Goal: Complete application form: Complete application form

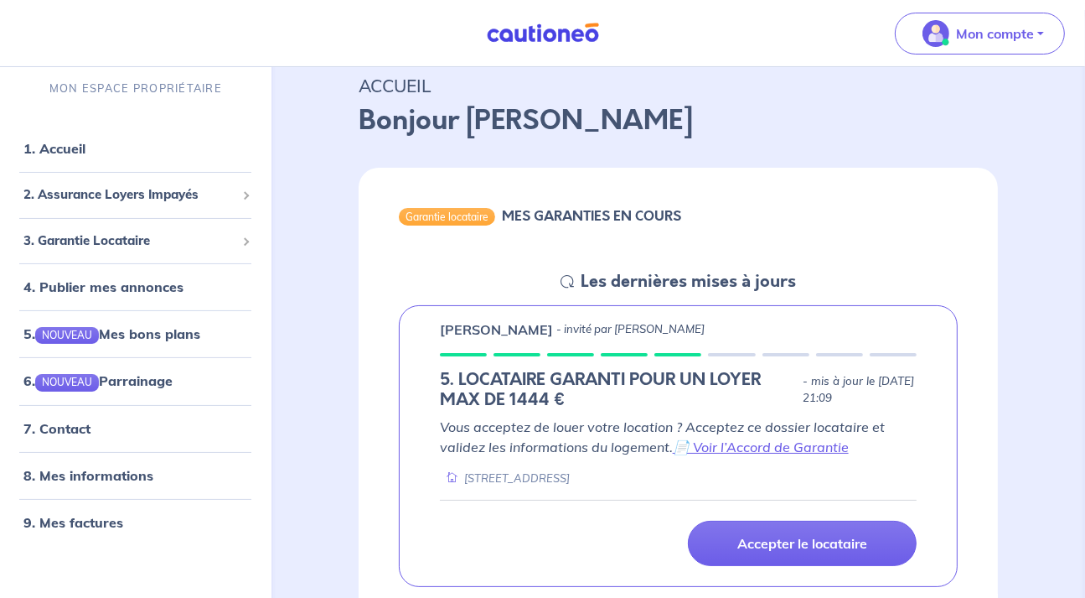
scroll to position [88, 0]
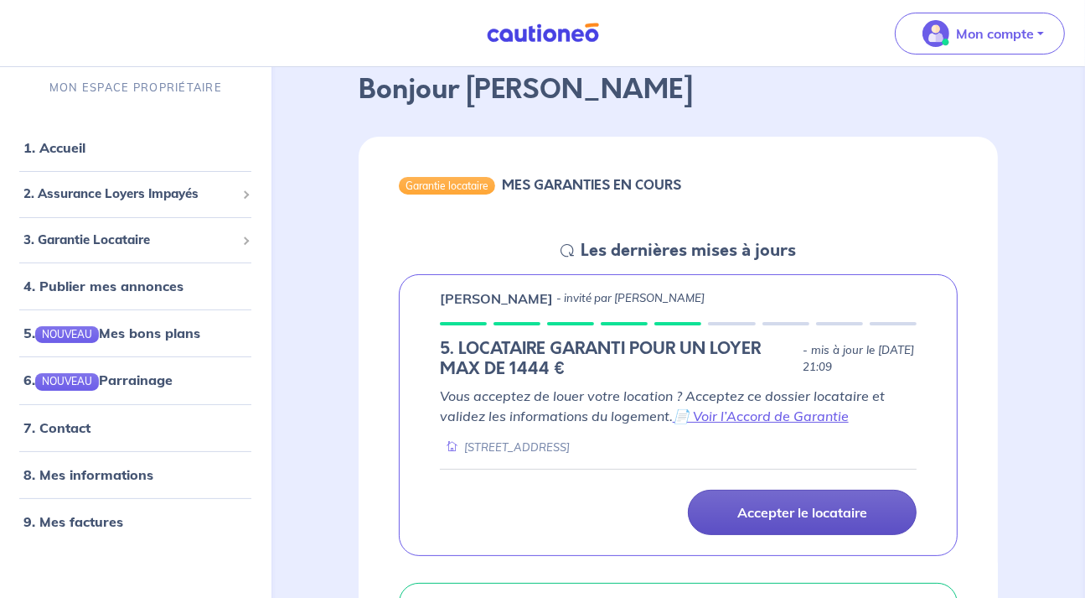
click at [772, 511] on p "Accepter le locataire" at bounding box center [802, 512] width 130 height 17
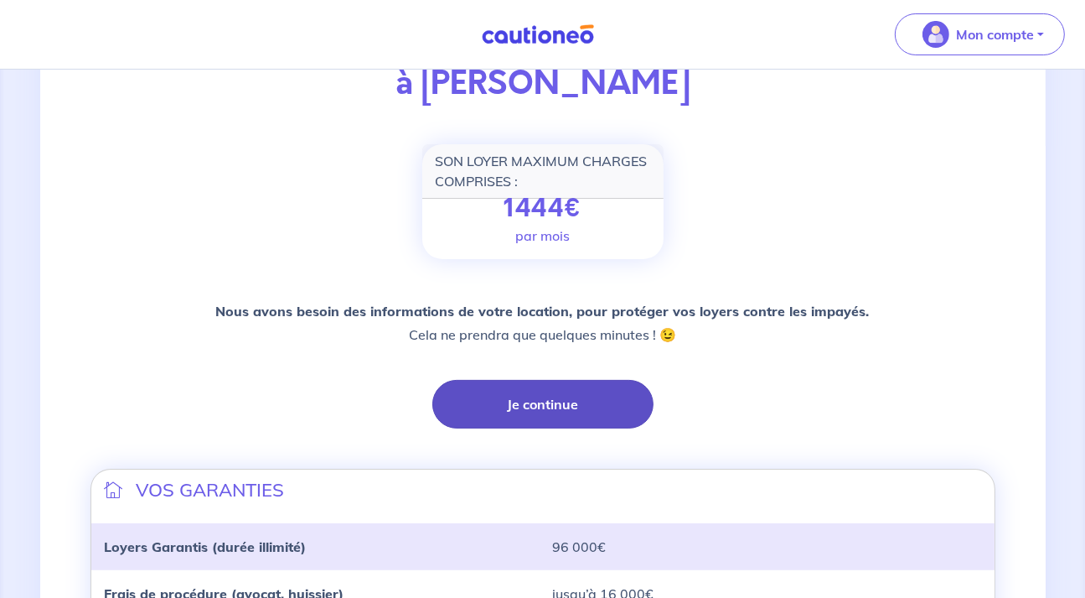
scroll to position [265, 0]
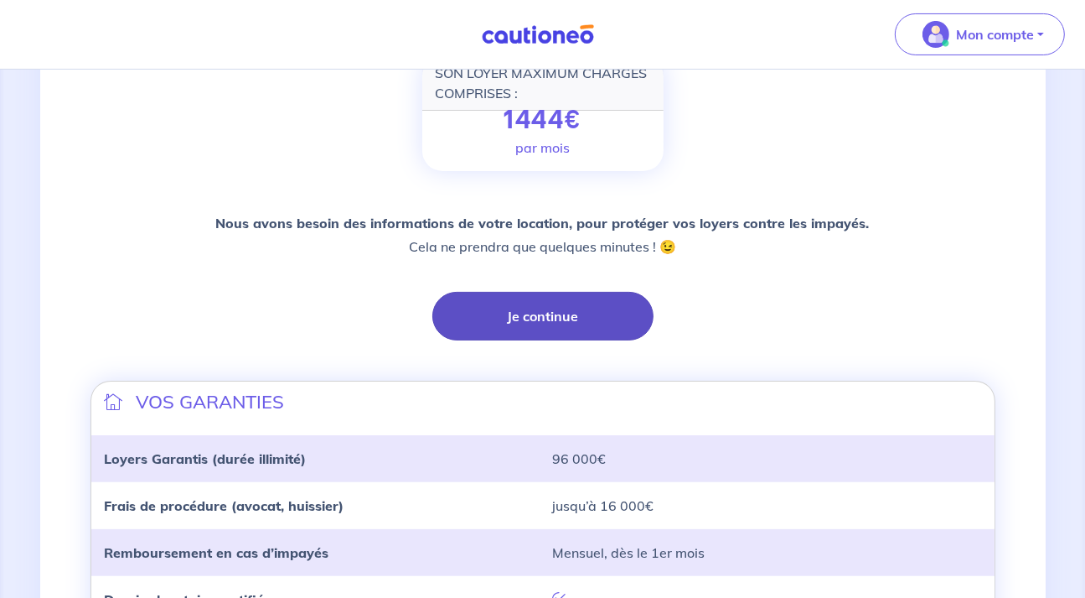
click at [545, 322] on button "Je continue" at bounding box center [542, 316] width 221 height 49
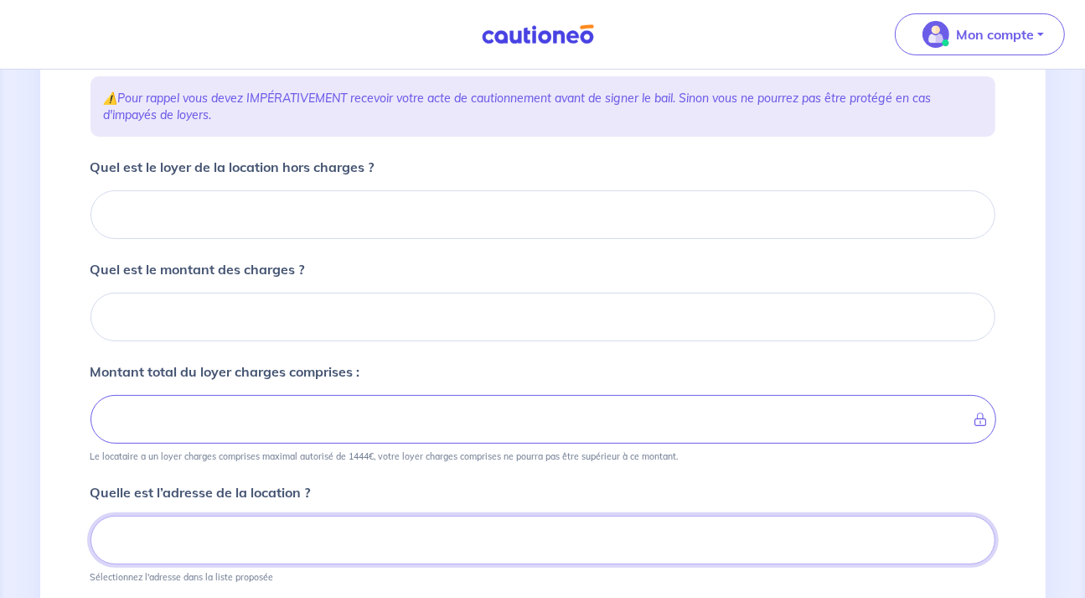
scroll to position [208, 0]
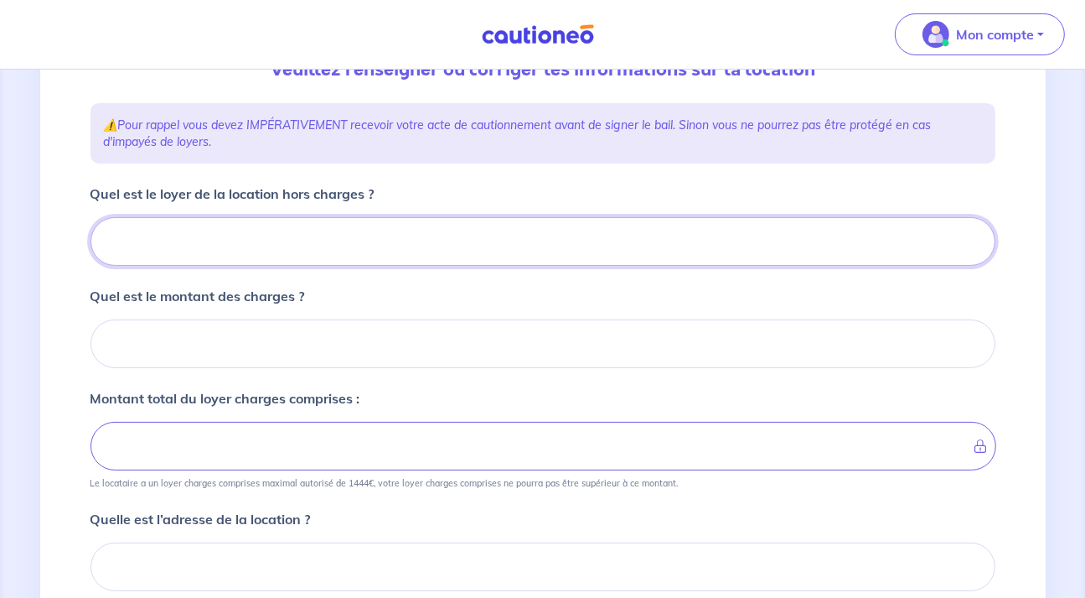
click at [280, 251] on input "Quel est le loyer de la location hors charges ?" at bounding box center [543, 241] width 905 height 49
type input "104"
type input "1040"
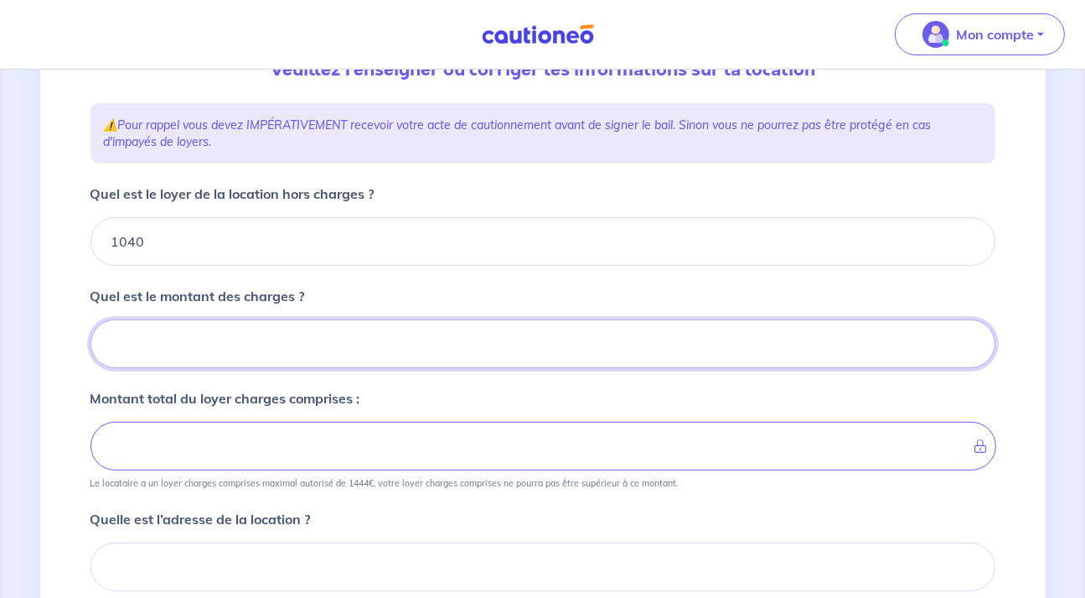
click at [282, 344] on input "Quel est le montant des charges ?" at bounding box center [543, 343] width 905 height 49
type input "50"
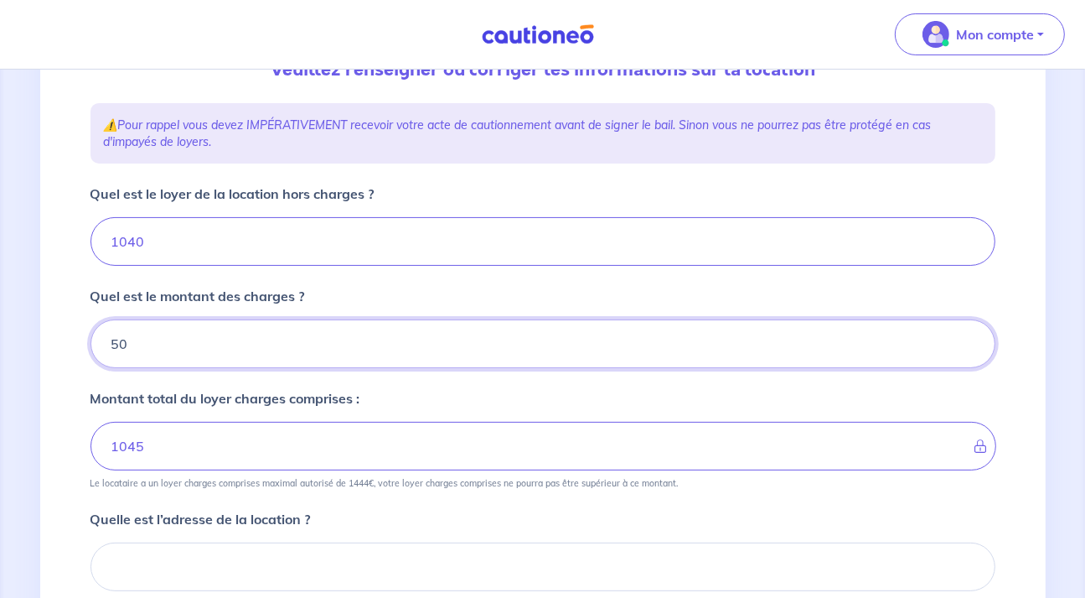
type input "1090"
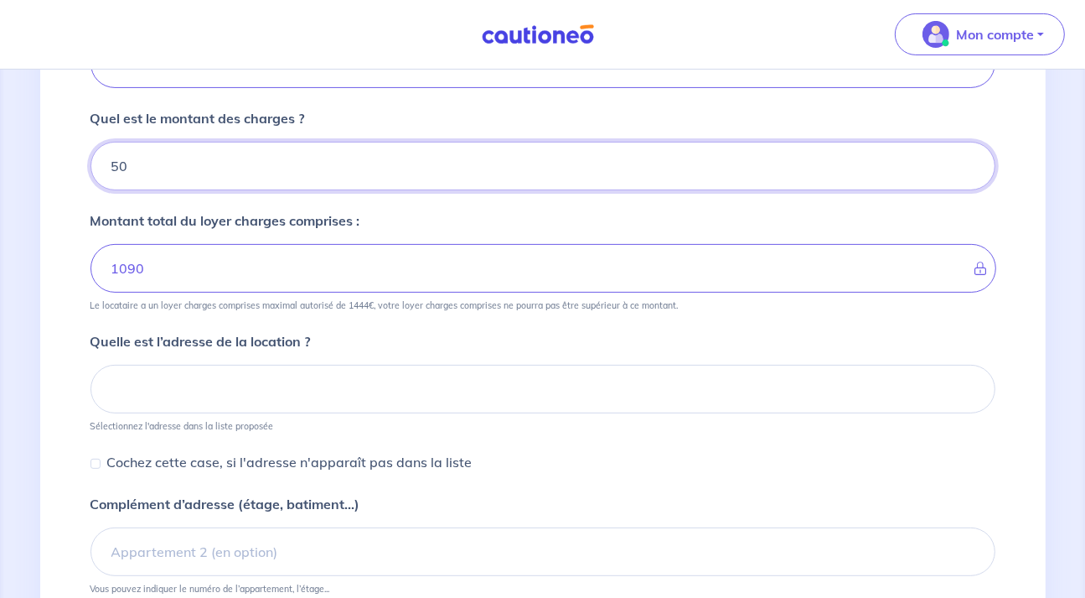
type input "50"
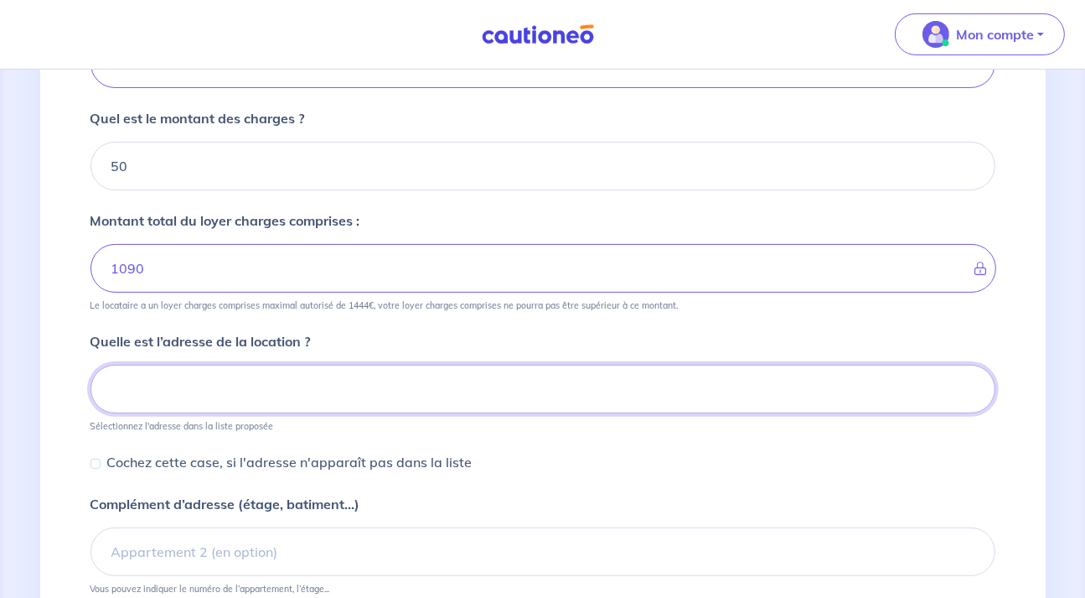
click at [184, 387] on input at bounding box center [543, 389] width 905 height 49
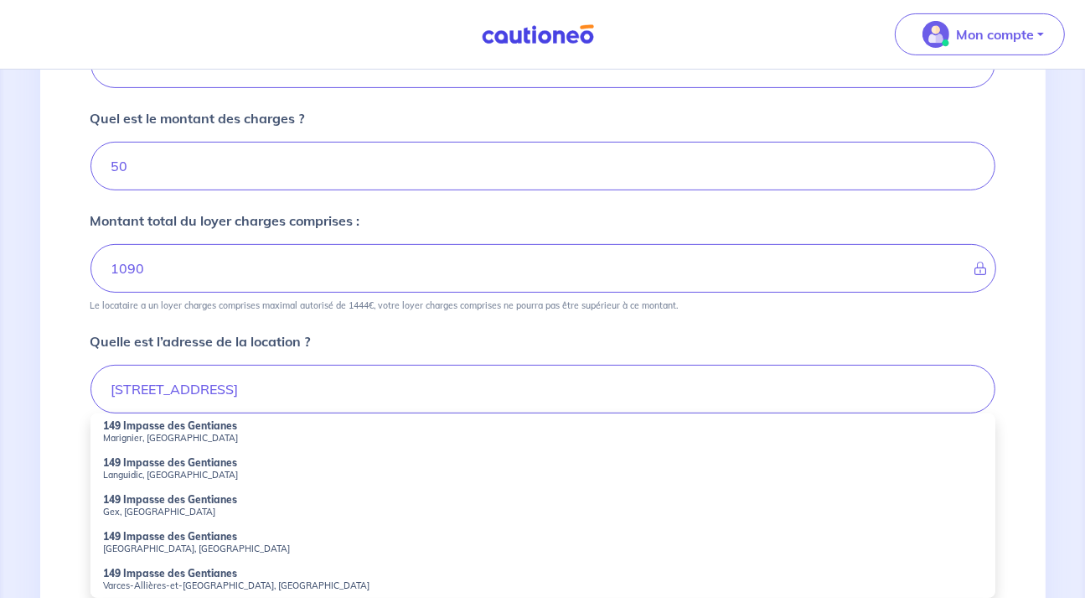
click at [210, 499] on strong "149 Impasse des Gentianes" at bounding box center [171, 499] width 134 height 13
type input "149 Impasse des Gentianes, Gex, France"
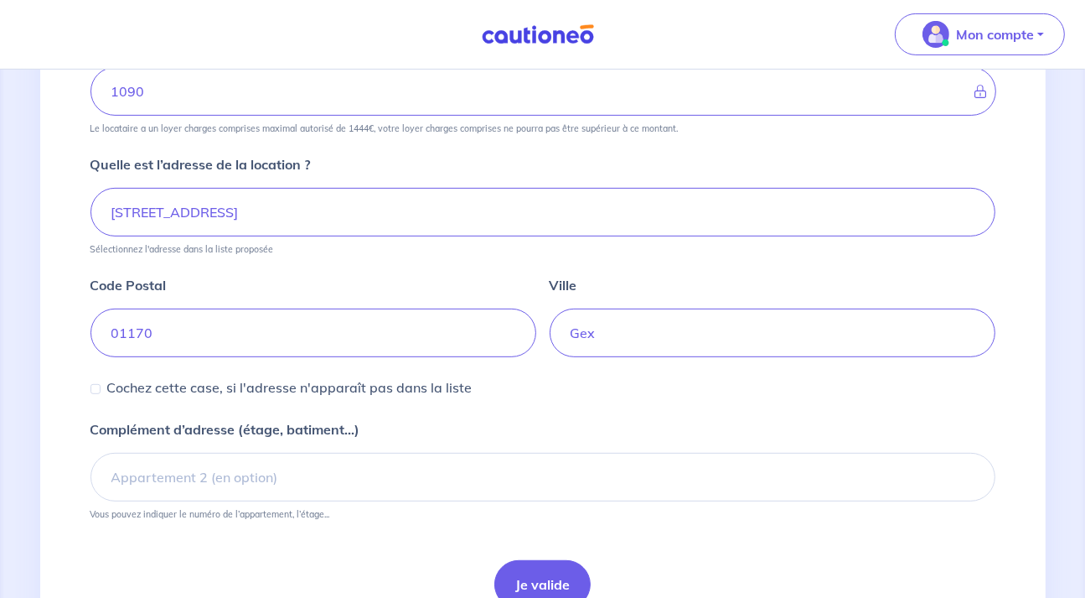
scroll to position [644, 0]
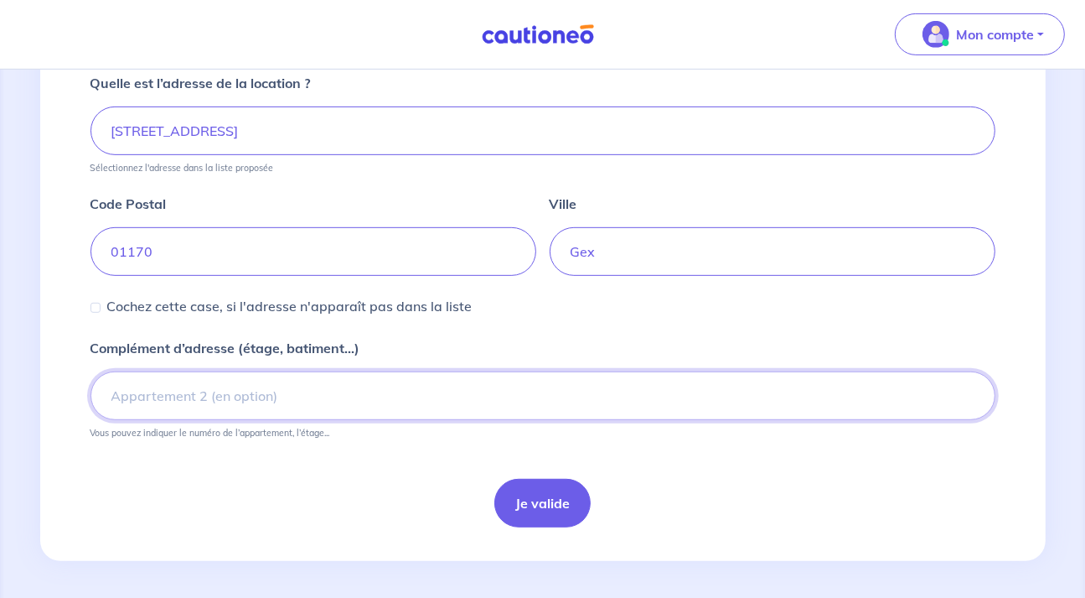
click at [301, 387] on input "Complément d’adresse (étage, batiment...)" at bounding box center [543, 395] width 905 height 49
type input "Bâtiment C"
click at [127, 131] on input "149 Impasse des Gentianes, Gex, France" at bounding box center [543, 130] width 905 height 49
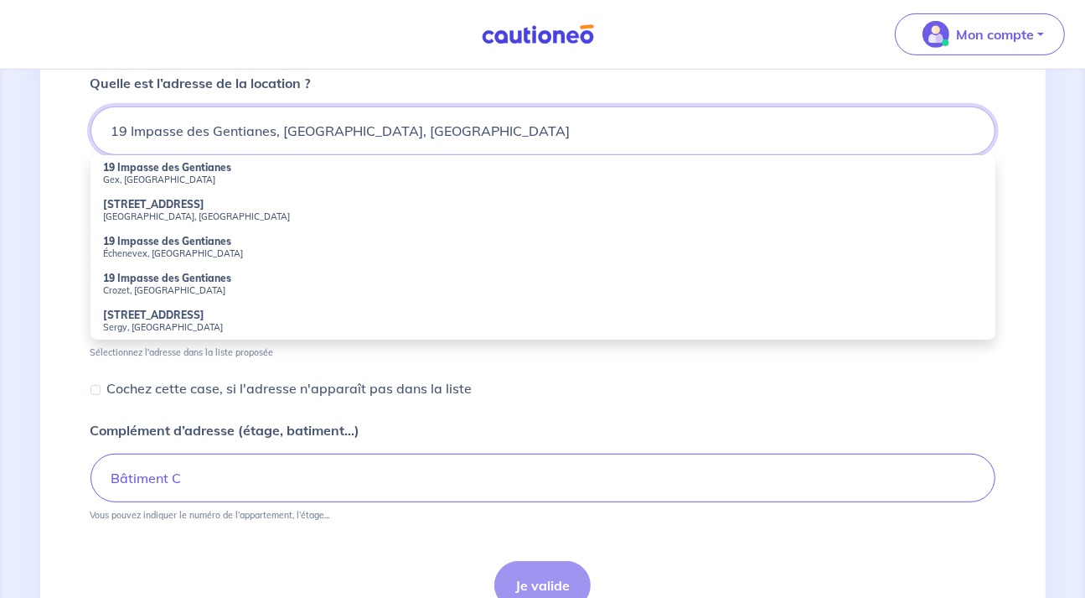
scroll to position [542, 0]
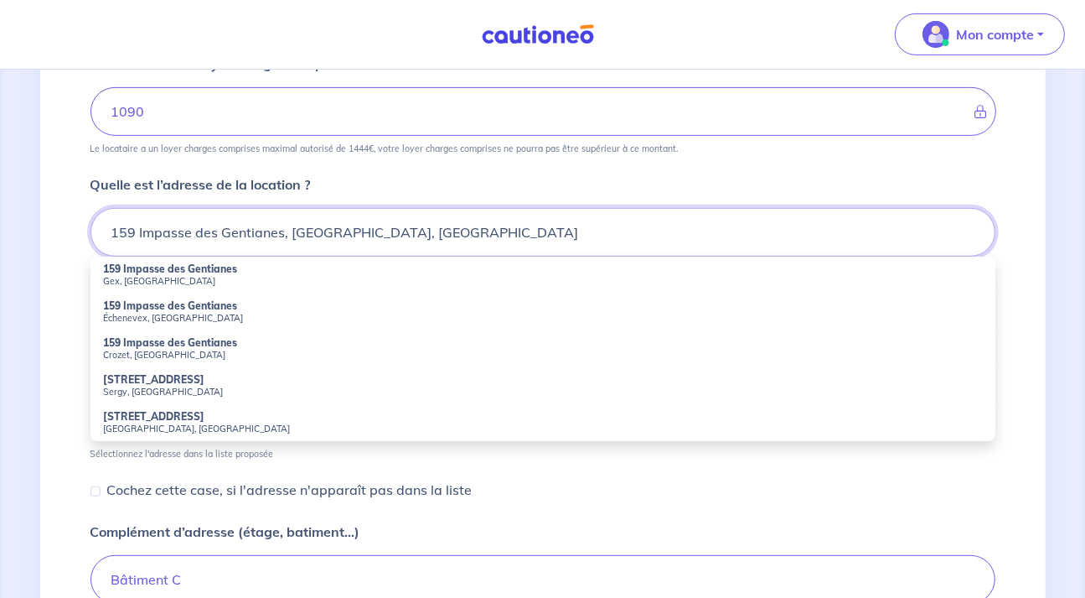
type input "159 Impasse des Gentianes, Gex, France"
click at [191, 276] on small "Gex, France" at bounding box center [543, 281] width 878 height 12
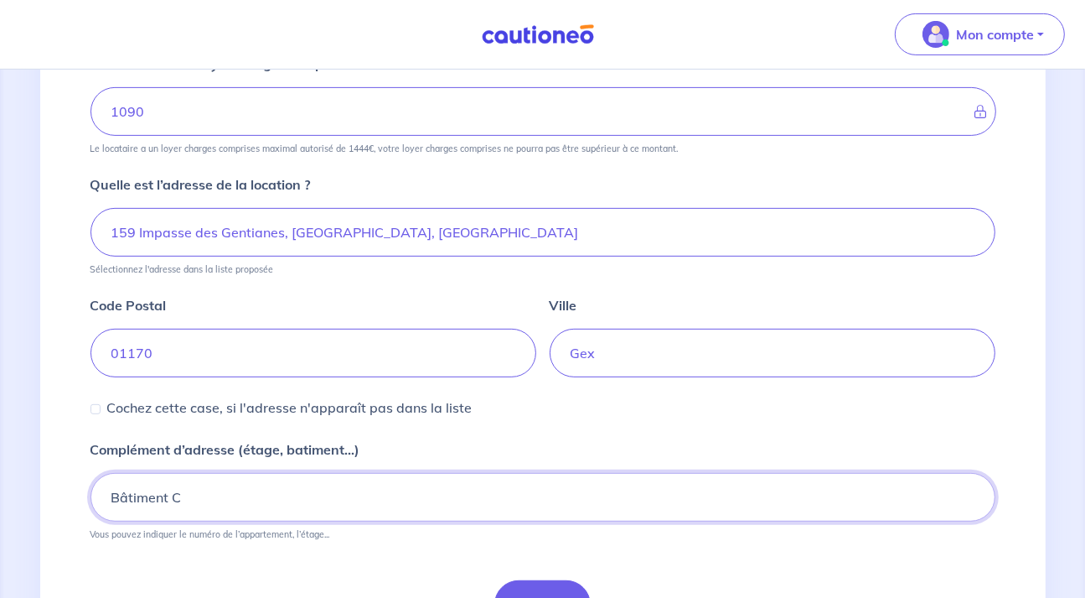
click at [219, 491] on input "Bâtiment C" at bounding box center [543, 497] width 905 height 49
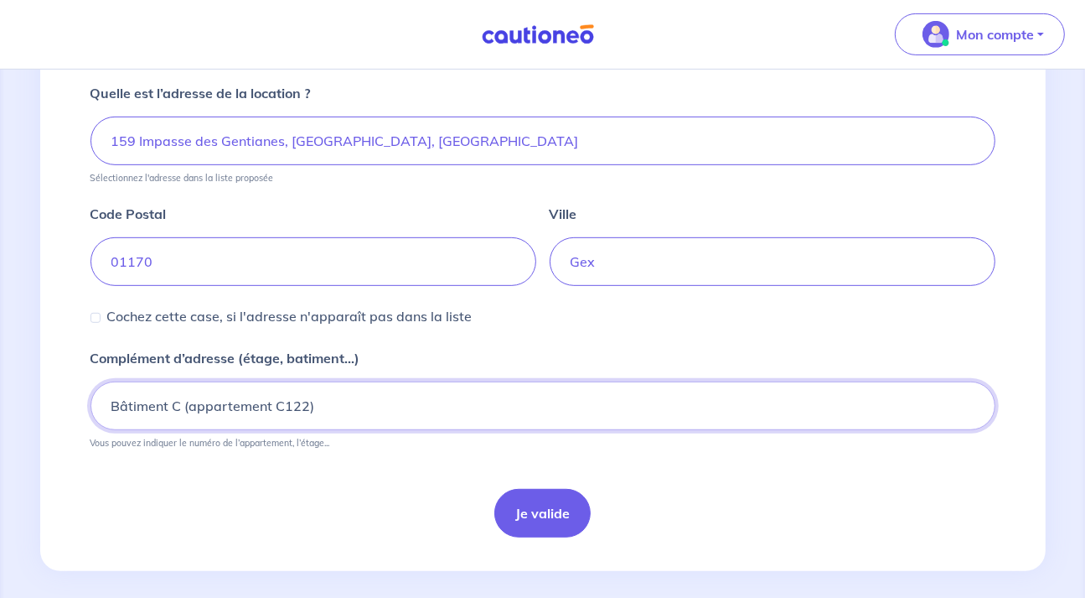
scroll to position [644, 0]
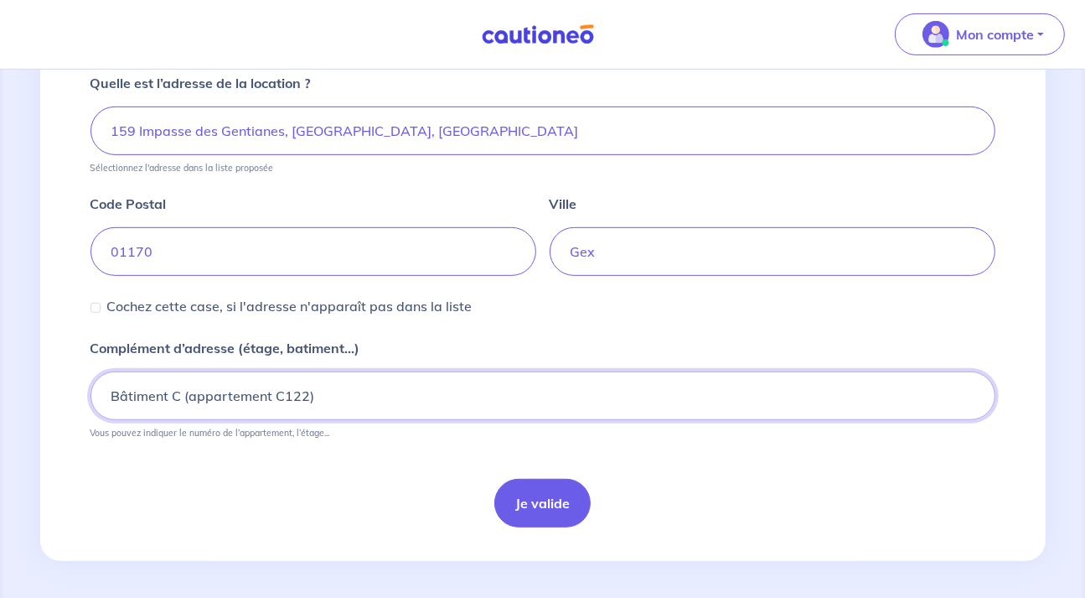
click at [303, 396] on input "Bâtiment C (appartement C122)" at bounding box center [543, 395] width 905 height 49
type input "Bâtiment C (appartement C221)"
click at [579, 505] on button "Je valide" at bounding box center [542, 503] width 96 height 49
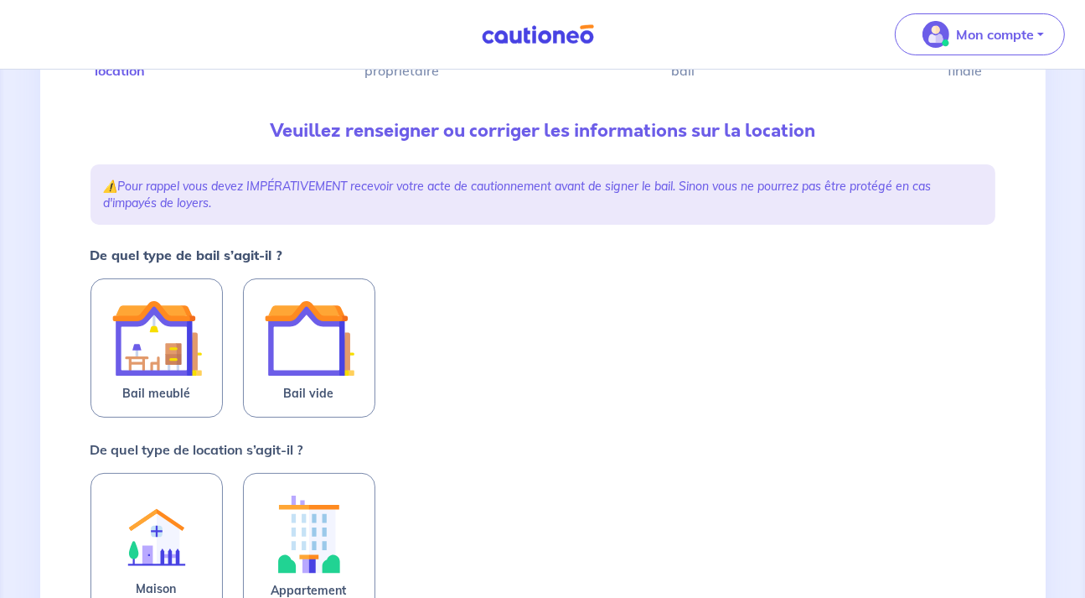
scroll to position [177, 0]
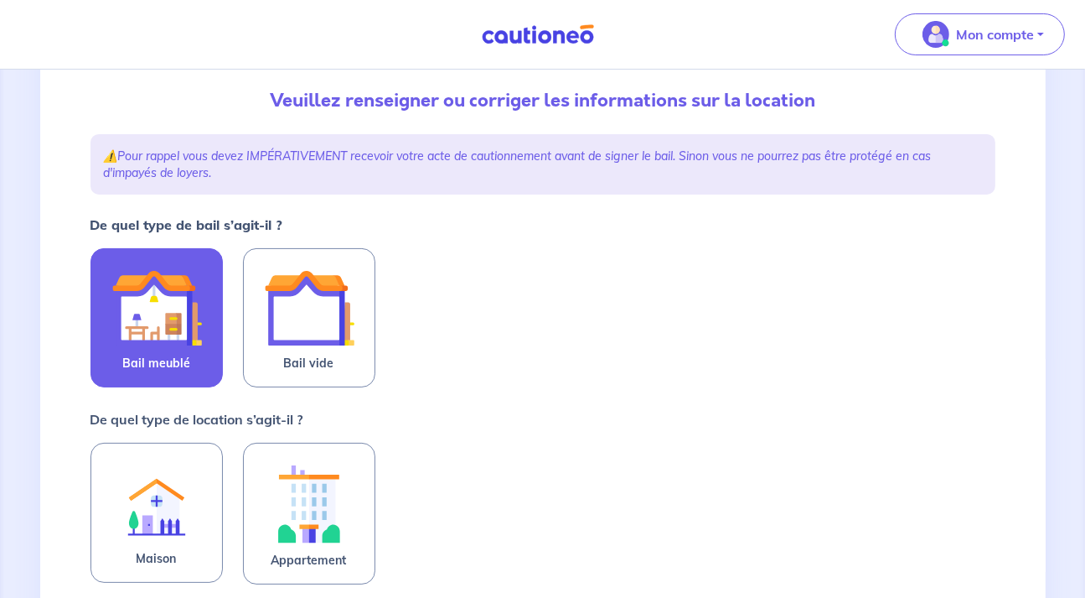
click at [151, 306] on img at bounding box center [156, 307] width 91 height 91
click at [0, 0] on input "Bail meublé" at bounding box center [0, 0] width 0 height 0
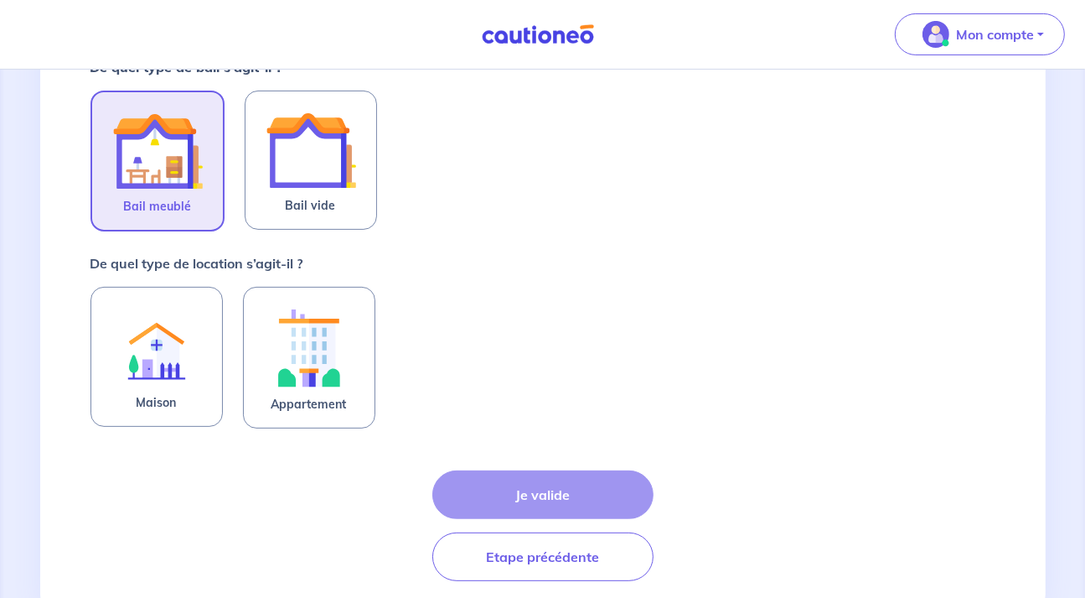
scroll to position [354, 0]
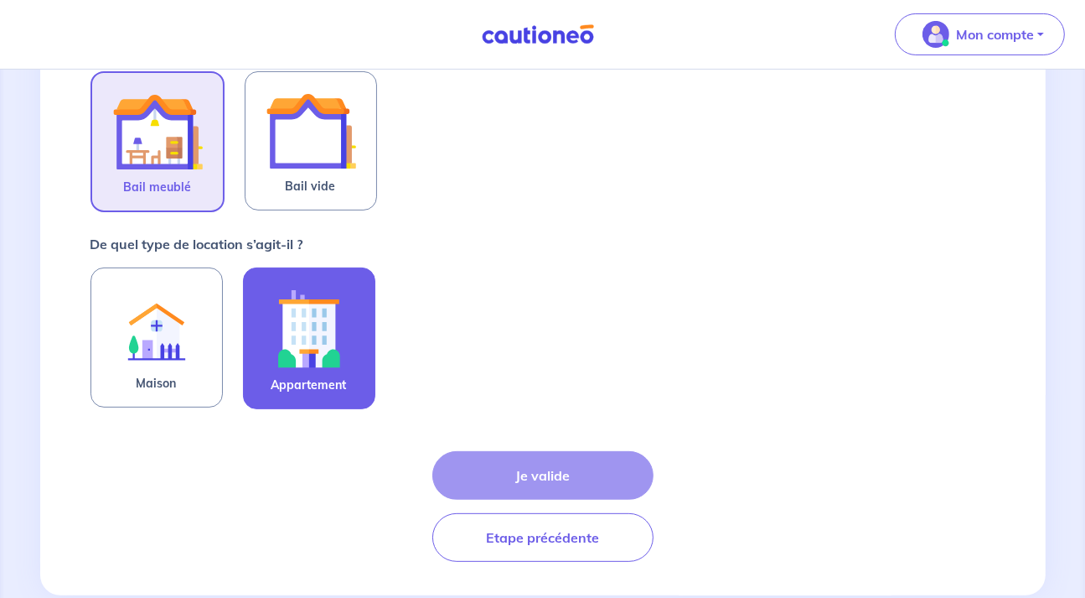
click at [321, 368] on img at bounding box center [309, 328] width 91 height 93
click at [0, 0] on input "Appartement" at bounding box center [0, 0] width 0 height 0
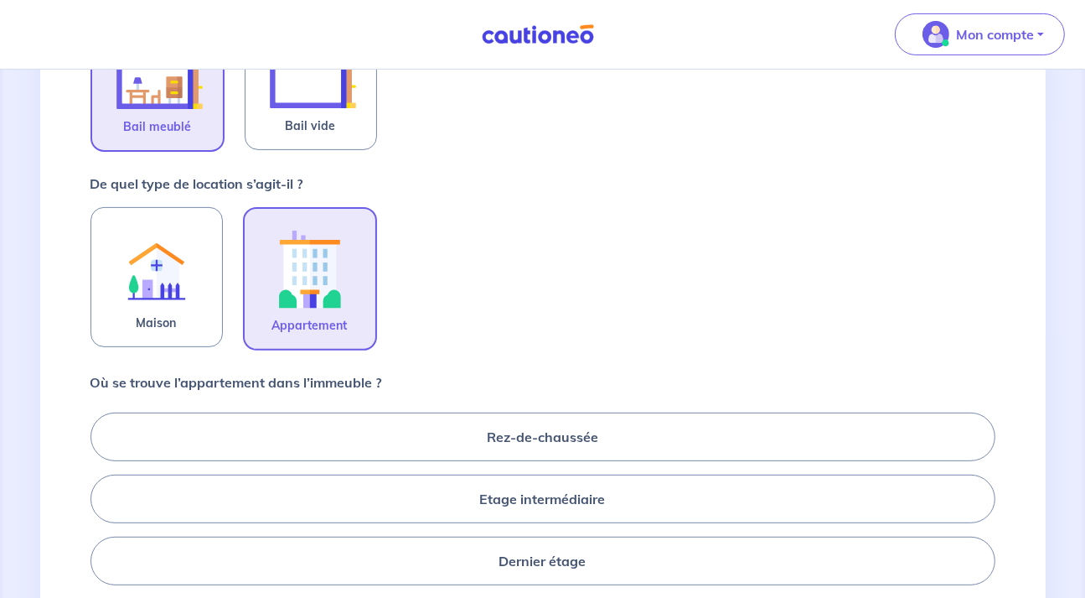
scroll to position [442, 0]
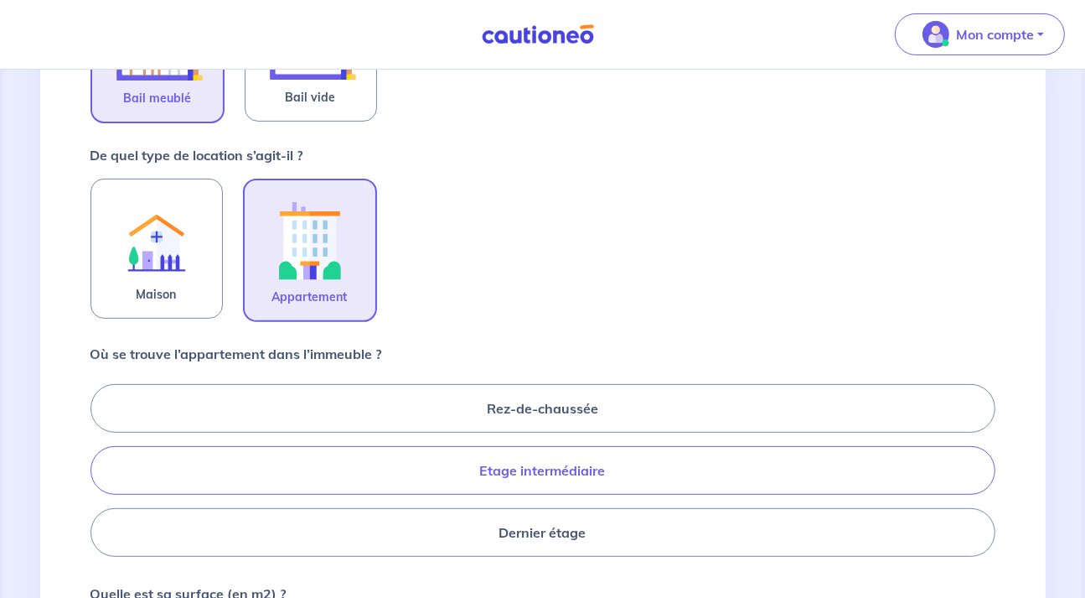
click at [532, 467] on label "Etage intermédiaire" at bounding box center [543, 470] width 905 height 49
click at [101, 467] on input "Etage intermédiaire" at bounding box center [96, 469] width 11 height 11
radio input "true"
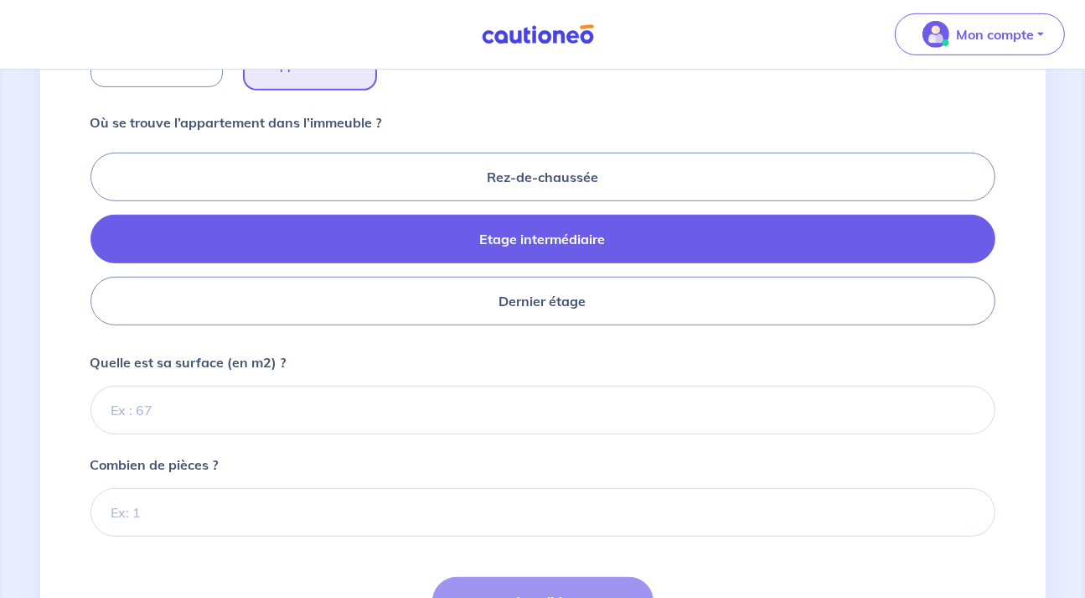
scroll to position [707, 0]
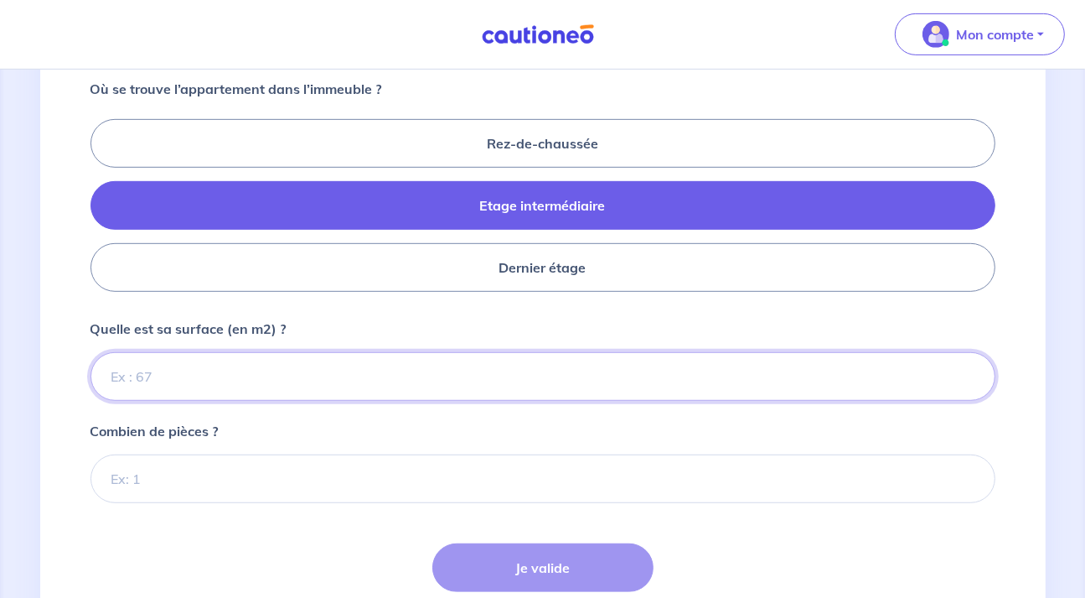
click at [253, 381] on input "Quelle est sa surface (en m2) ?" at bounding box center [543, 376] width 905 height 49
type input "43"
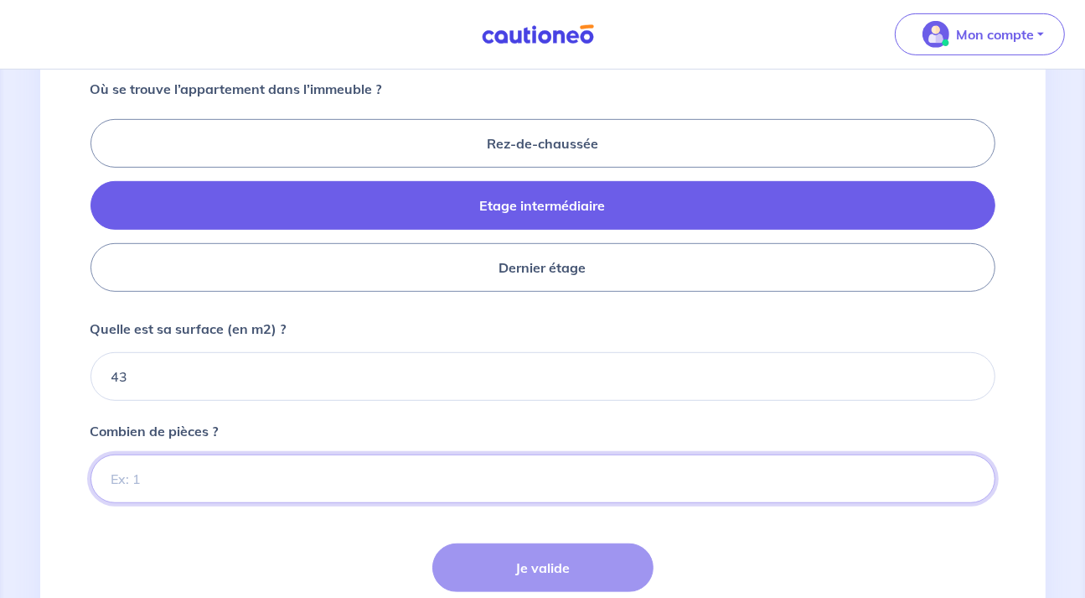
click at [126, 471] on input "Combien de pièces ?" at bounding box center [543, 478] width 905 height 49
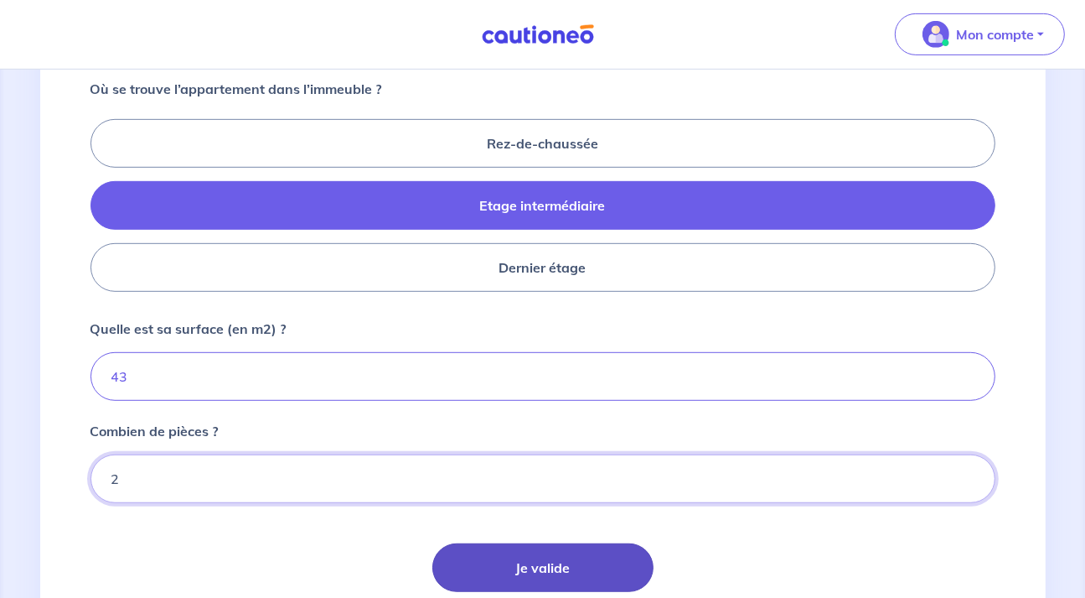
type input "2"
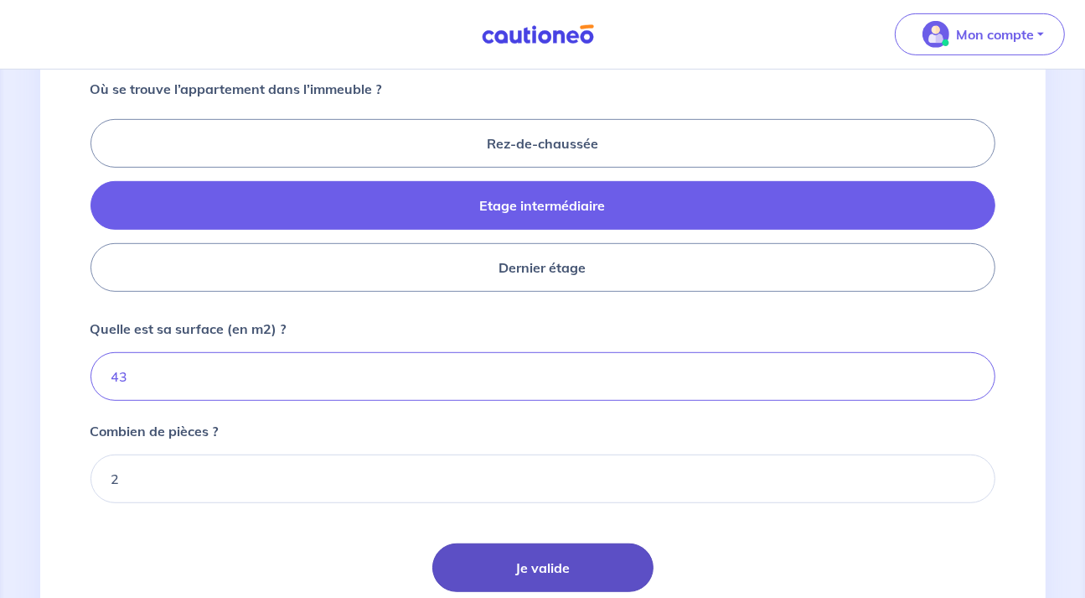
click at [502, 551] on button "Je valide" at bounding box center [542, 567] width 221 height 49
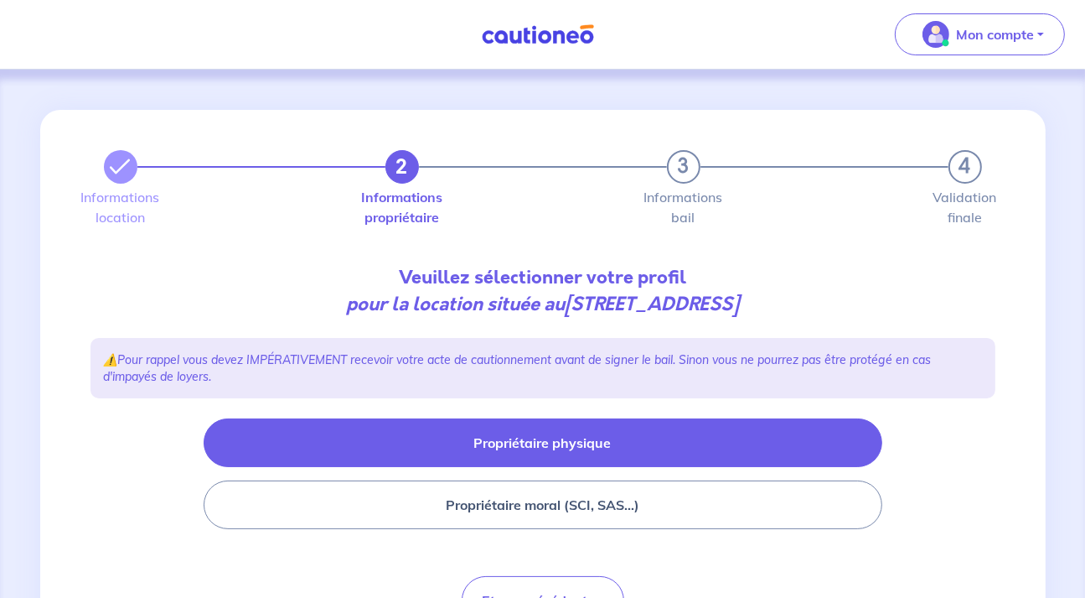
click at [515, 445] on button "Propriétaire physique" at bounding box center [543, 442] width 679 height 49
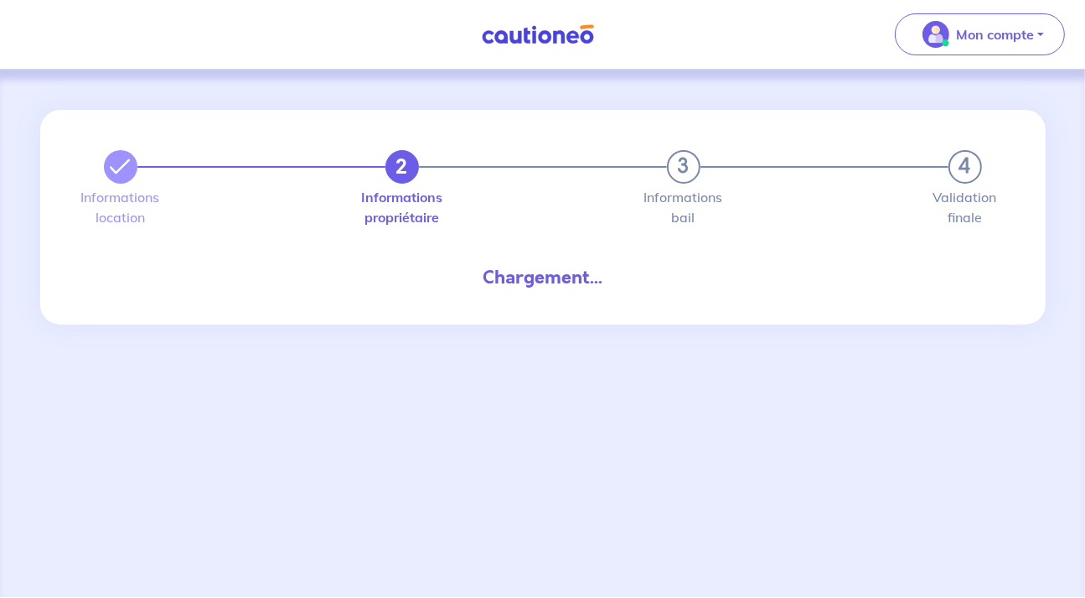
select select "FR"
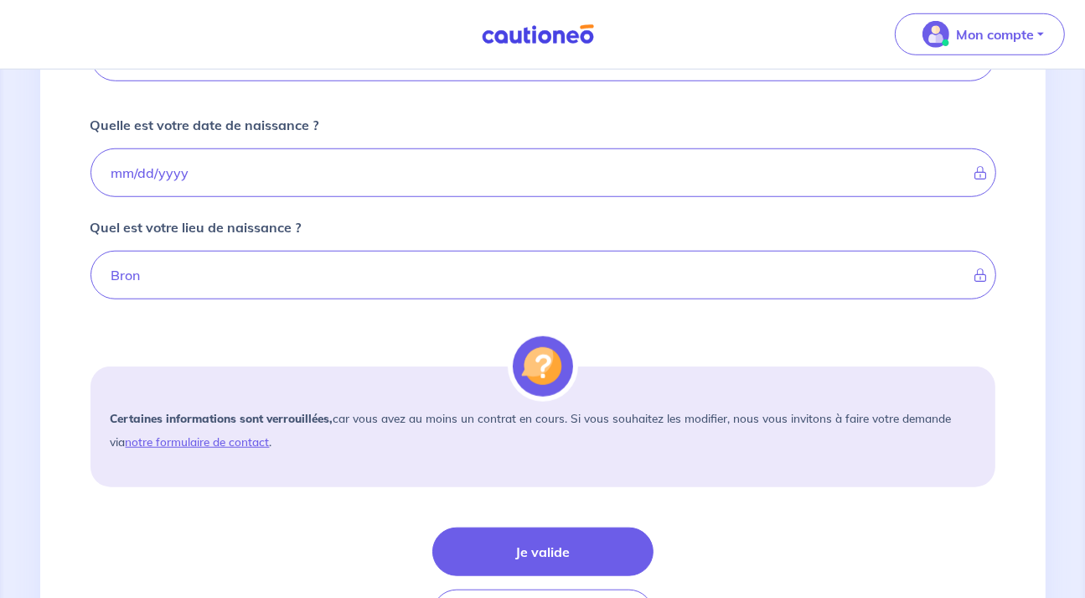
scroll to position [1150, 0]
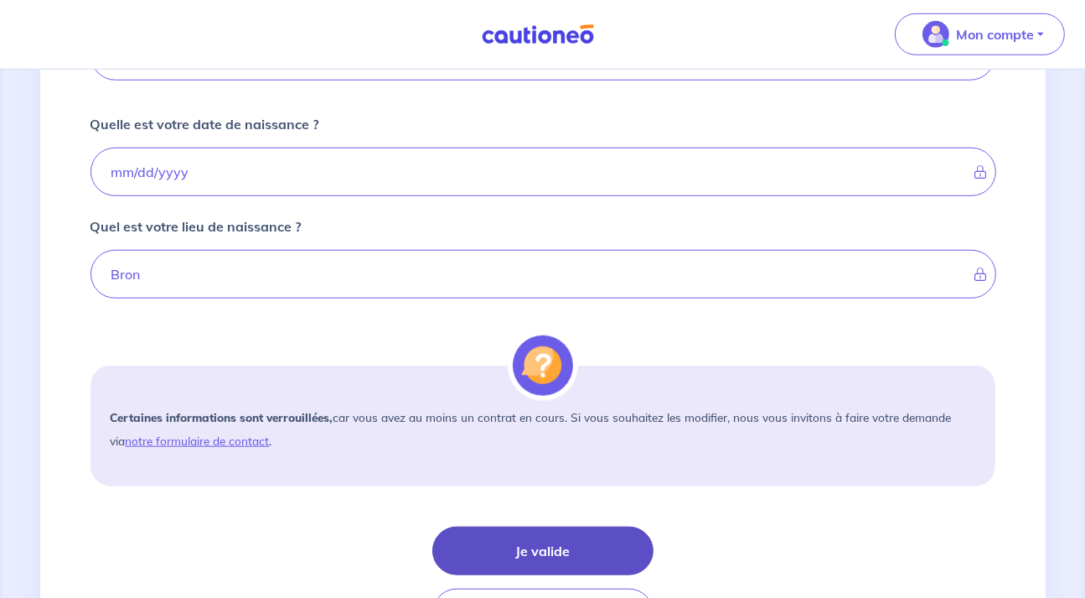
click at [556, 544] on button "Je valide" at bounding box center [542, 550] width 221 height 49
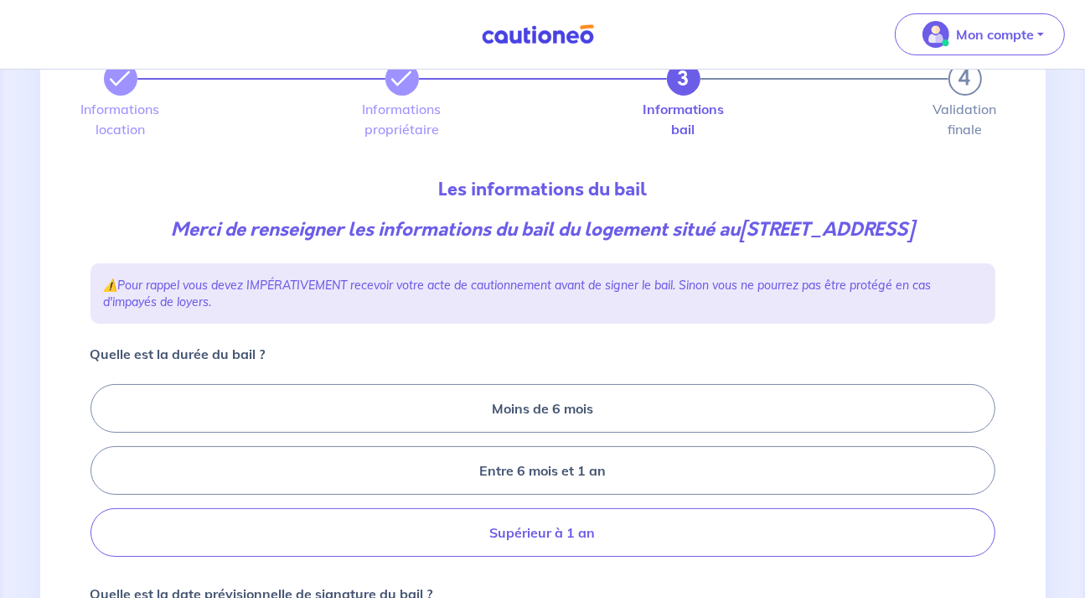
scroll to position [177, 0]
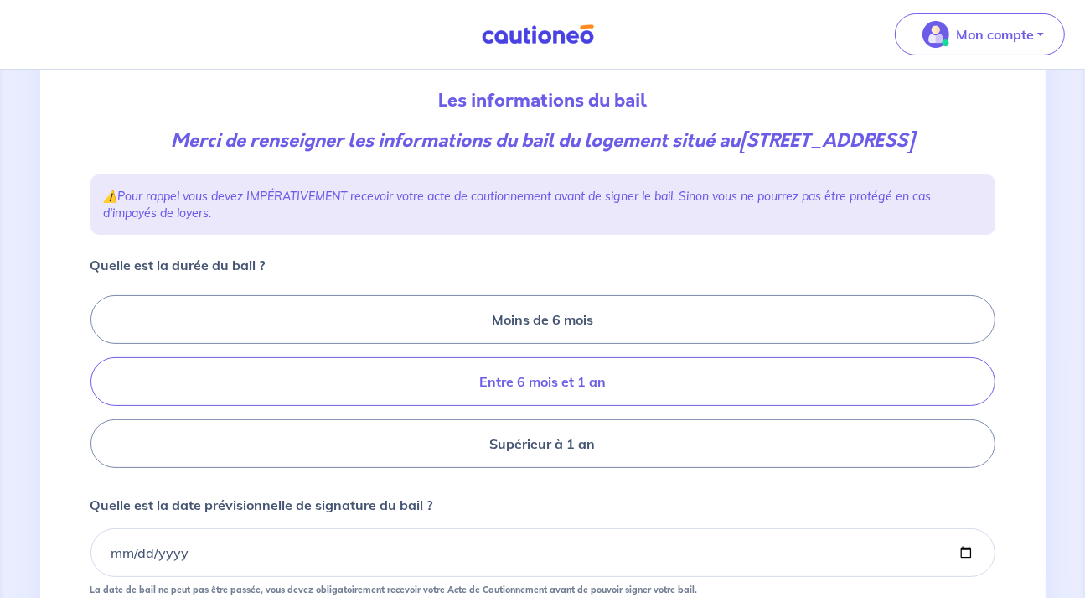
click at [582, 406] on label "Entre 6 mois et 1 an" at bounding box center [543, 381] width 905 height 49
click at [101, 387] on input "Entre 6 mois et 1 an" at bounding box center [96, 381] width 11 height 11
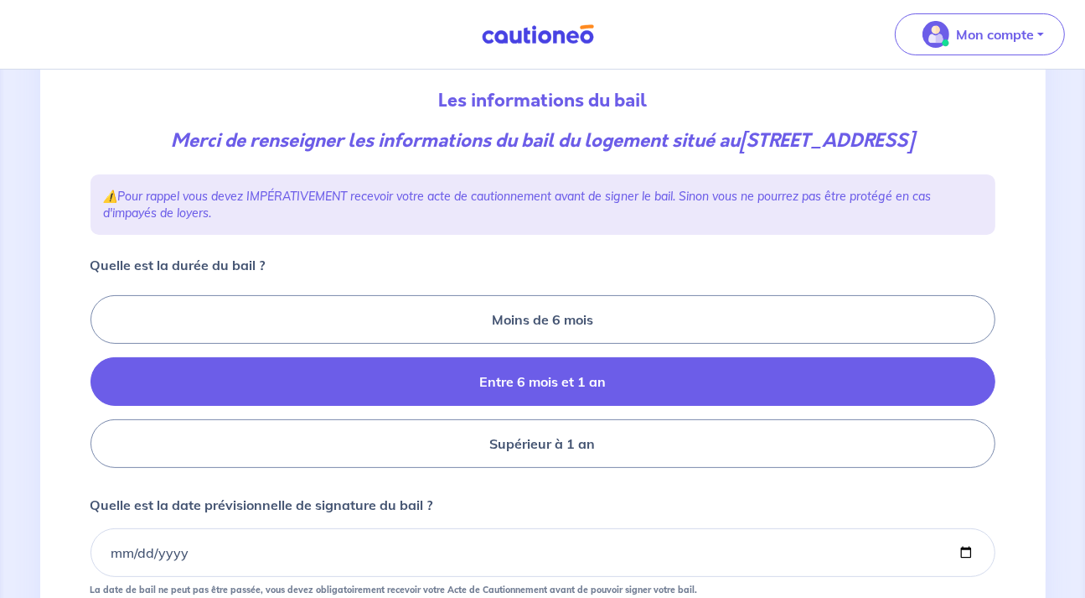
radio input "true"
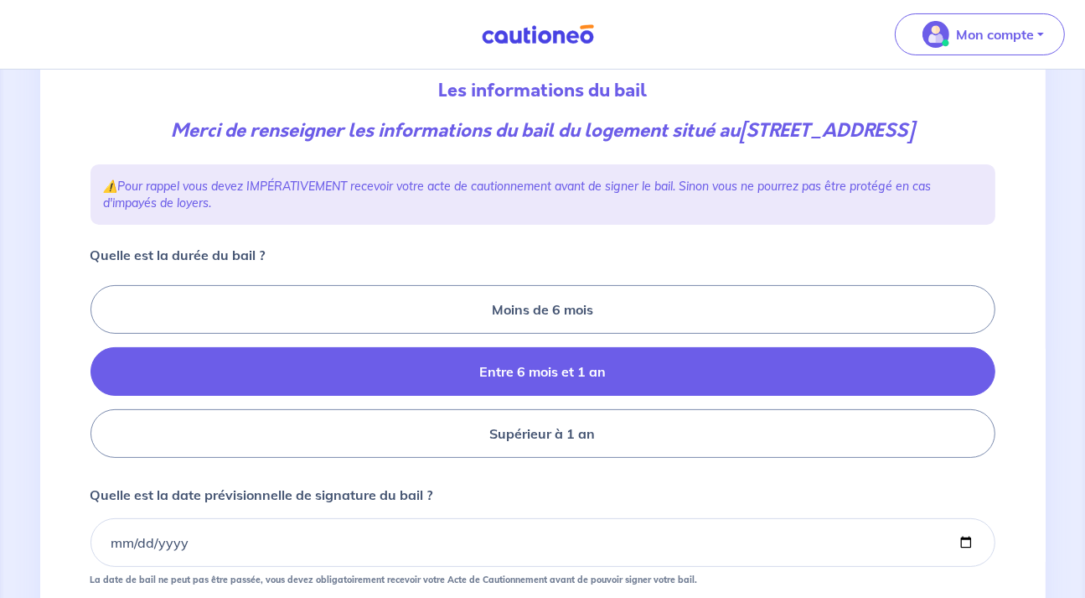
scroll to position [354, 0]
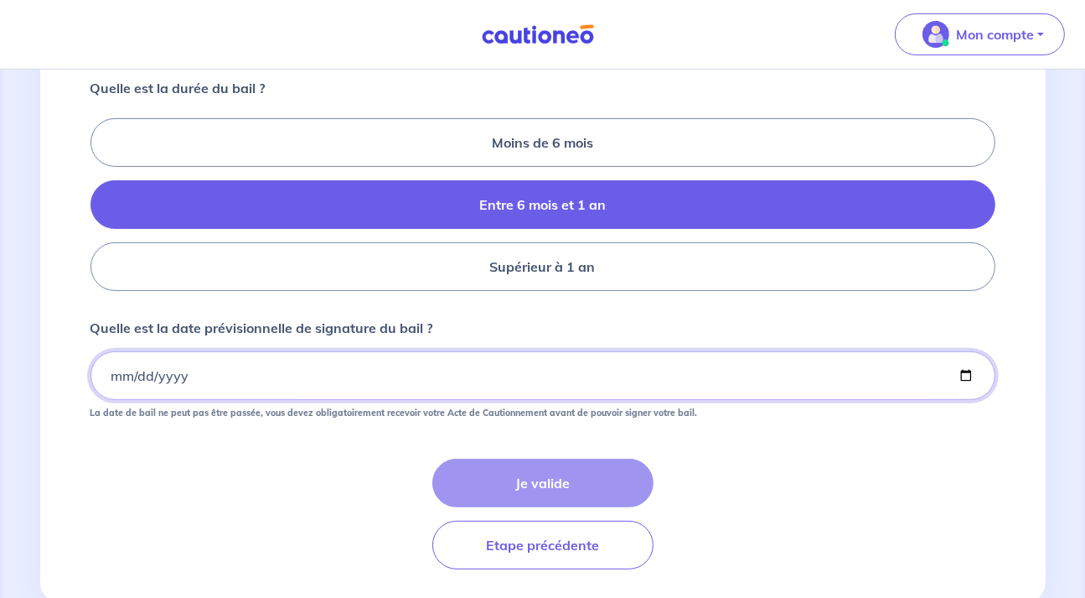
click at [207, 400] on input "Quelle est la date prévisionnelle de signature du bail ?" at bounding box center [543, 375] width 905 height 49
type input "2025-09-13"
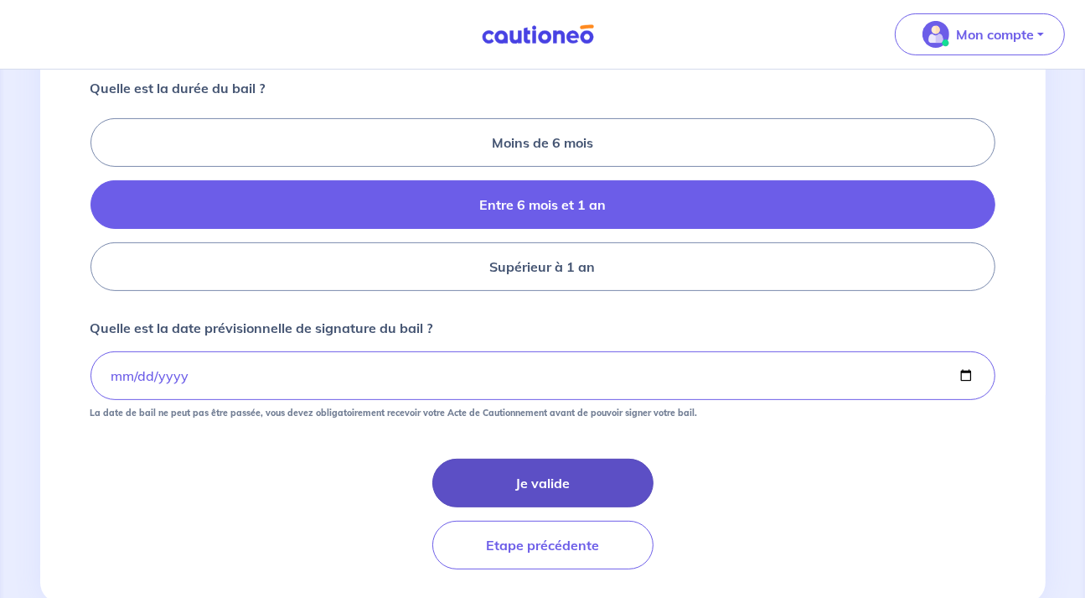
click at [563, 499] on button "Je valide" at bounding box center [542, 482] width 221 height 49
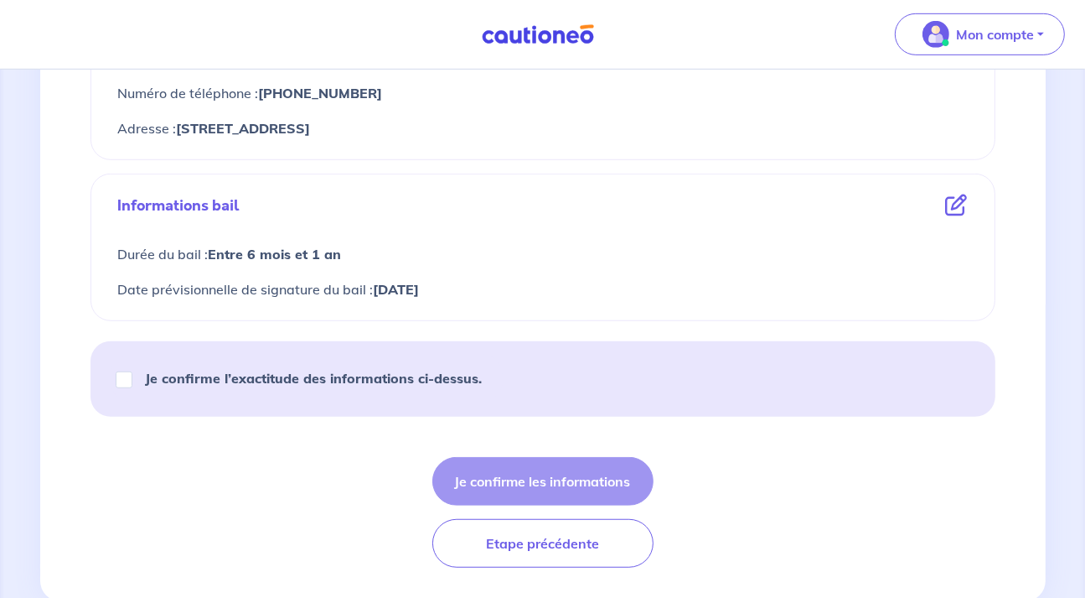
scroll to position [885, 0]
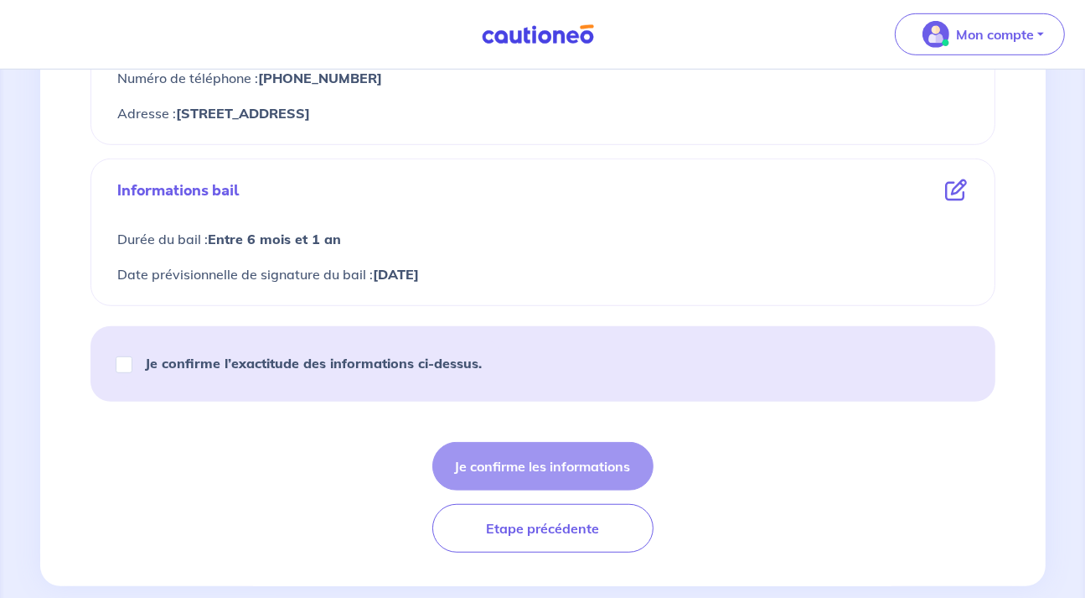
click at [303, 359] on strong "Je confirme l’exactitude des informations ci-dessus." at bounding box center [314, 362] width 337 height 17
click at [132, 359] on input "Je confirme l’exactitude des informations ci-dessus." at bounding box center [124, 364] width 17 height 17
checkbox input "true"
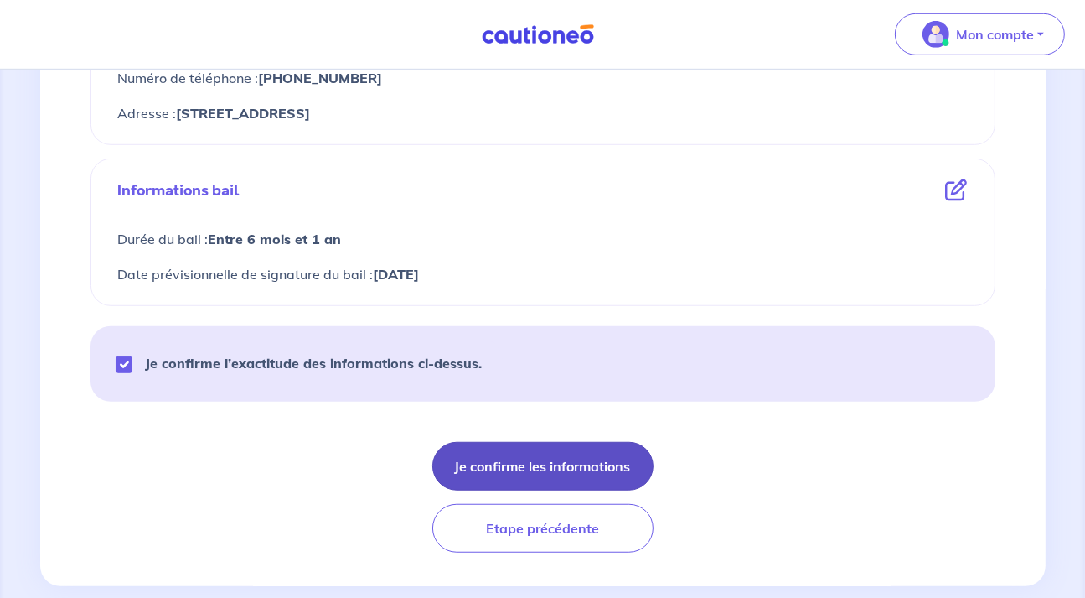
click at [567, 465] on button "Je confirme les informations" at bounding box center [542, 466] width 221 height 49
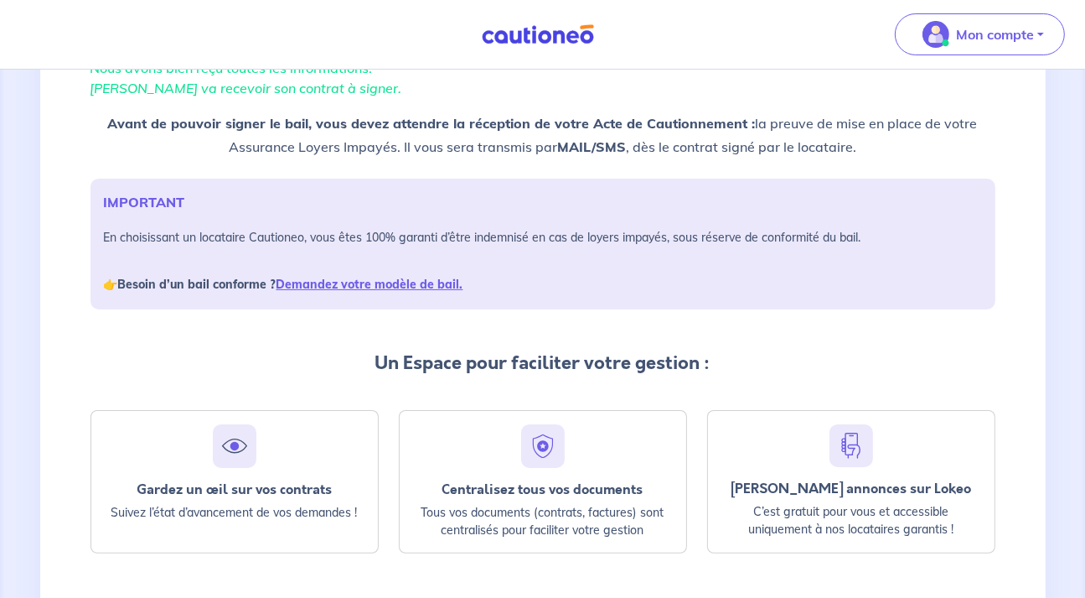
scroll to position [177, 0]
